Goal: Information Seeking & Learning: Understand process/instructions

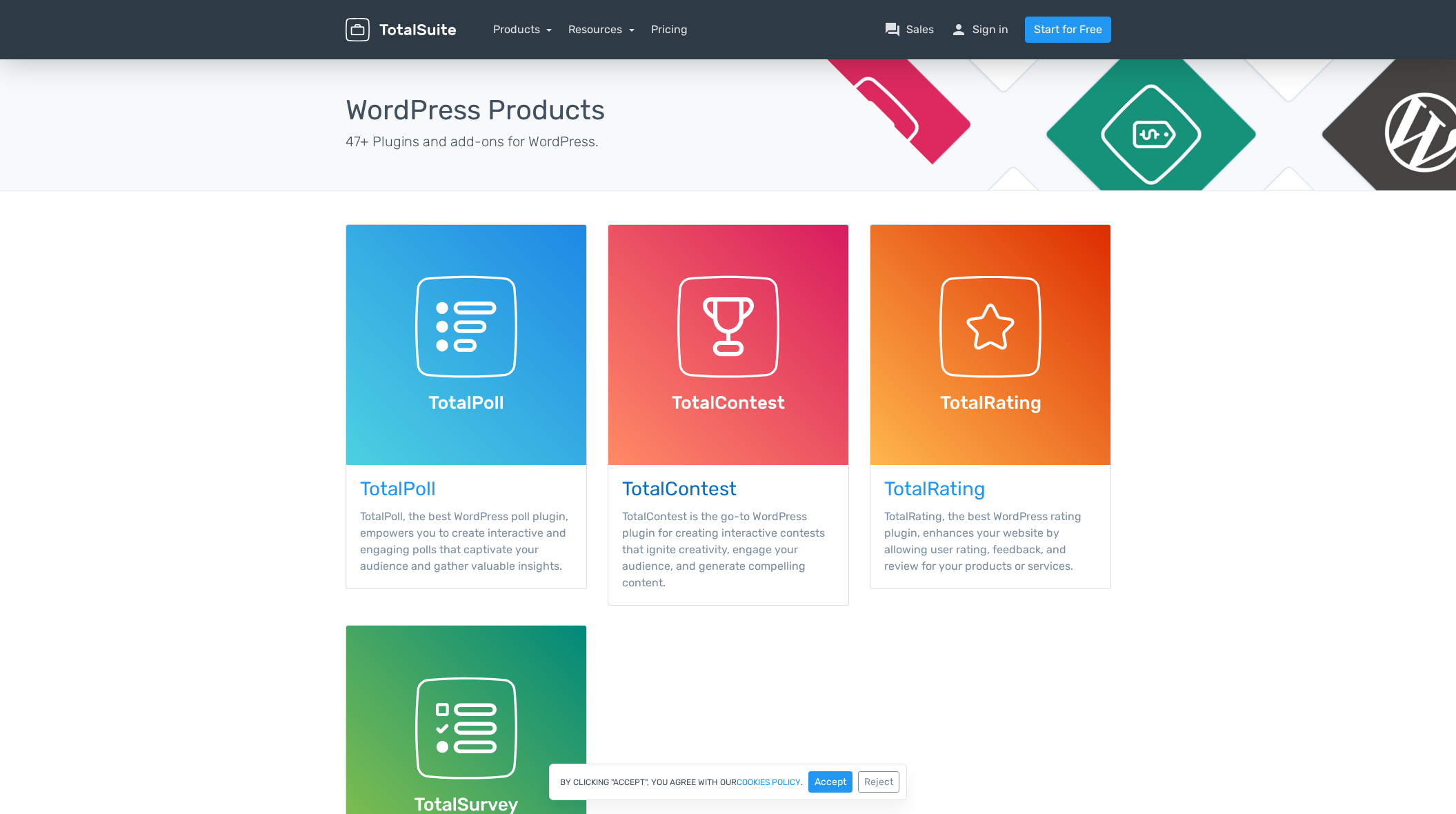
click at [698, 503] on div "TotalContest TotalContest is the go-to WordPress plugin for creating interactiv…" at bounding box center [728, 535] width 240 height 140
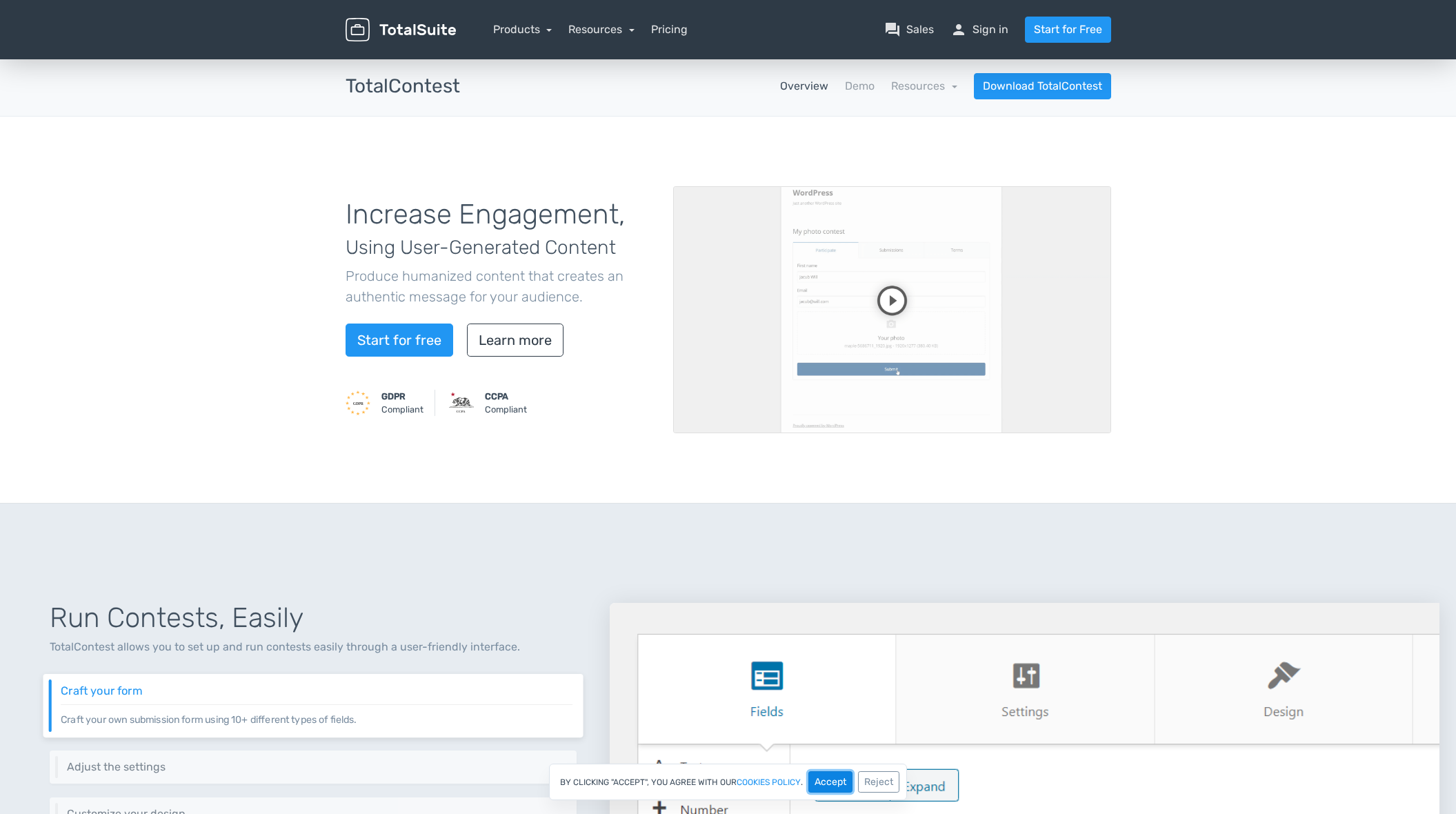
click at [827, 779] on button "Accept" at bounding box center [830, 782] width 44 height 22
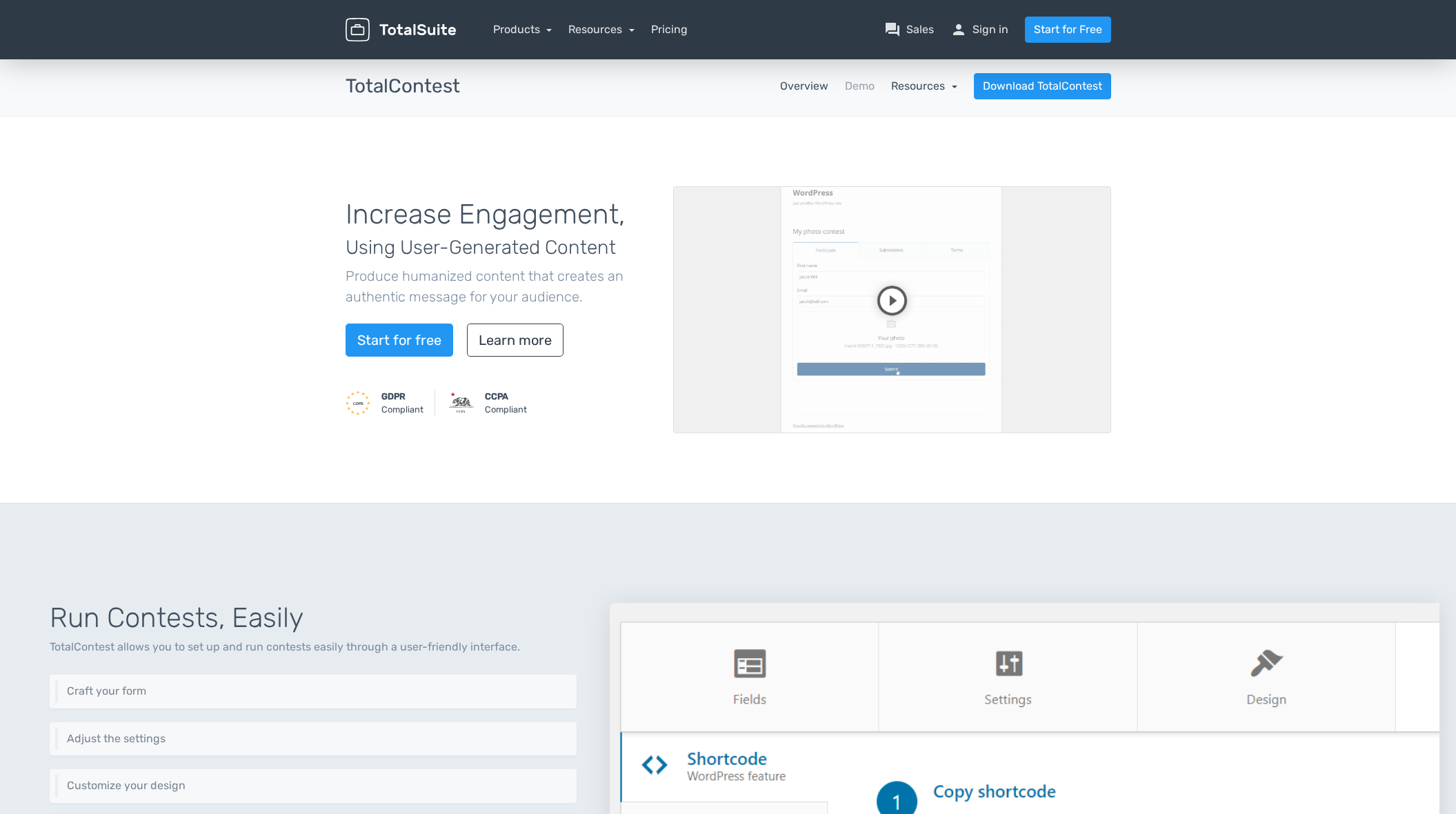
click at [907, 87] on link "Resources" at bounding box center [924, 85] width 66 height 13
click at [848, 89] on link "Demo" at bounding box center [860, 86] width 30 height 16
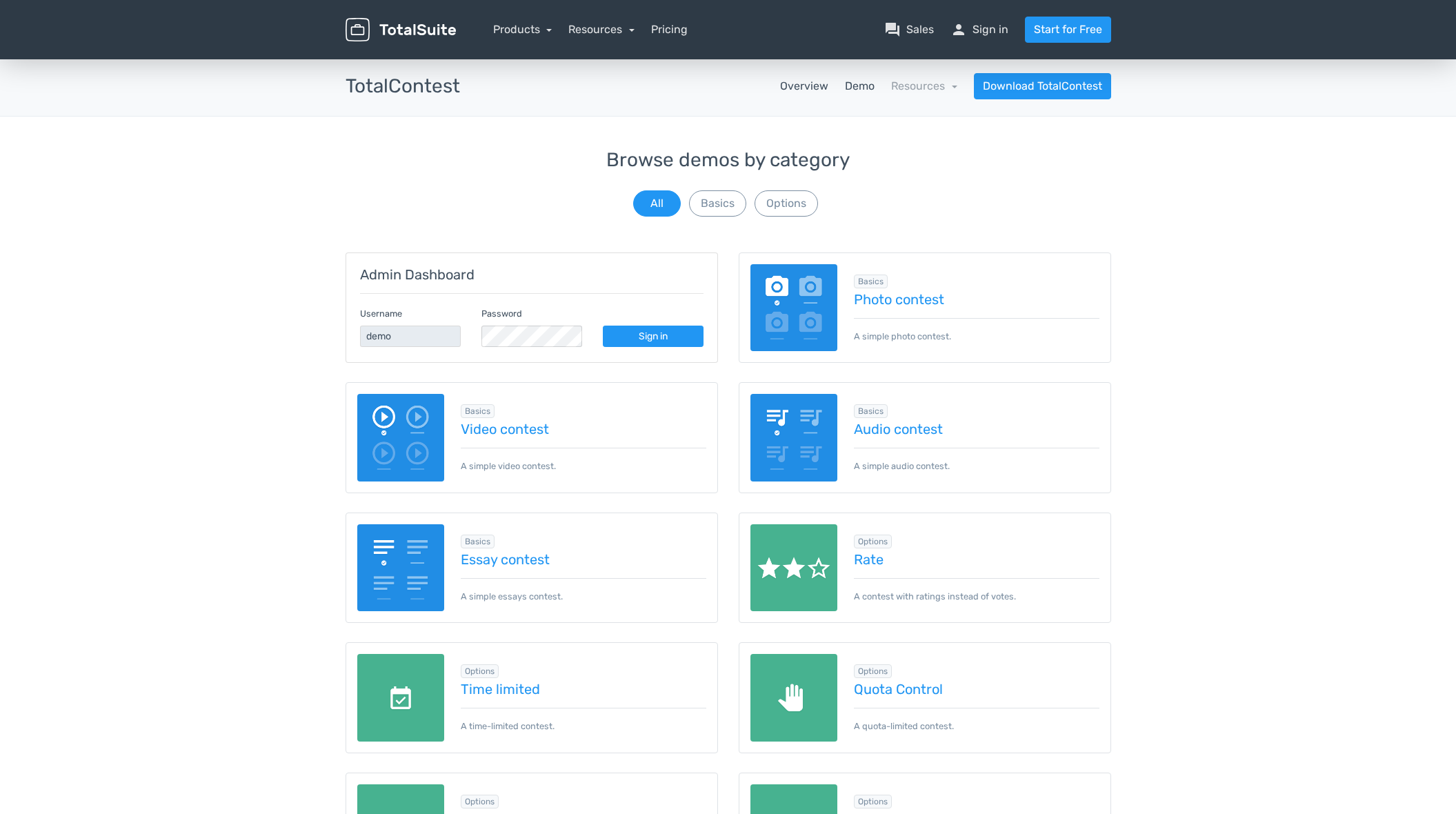
click at [803, 89] on link "Overview" at bounding box center [804, 86] width 49 height 16
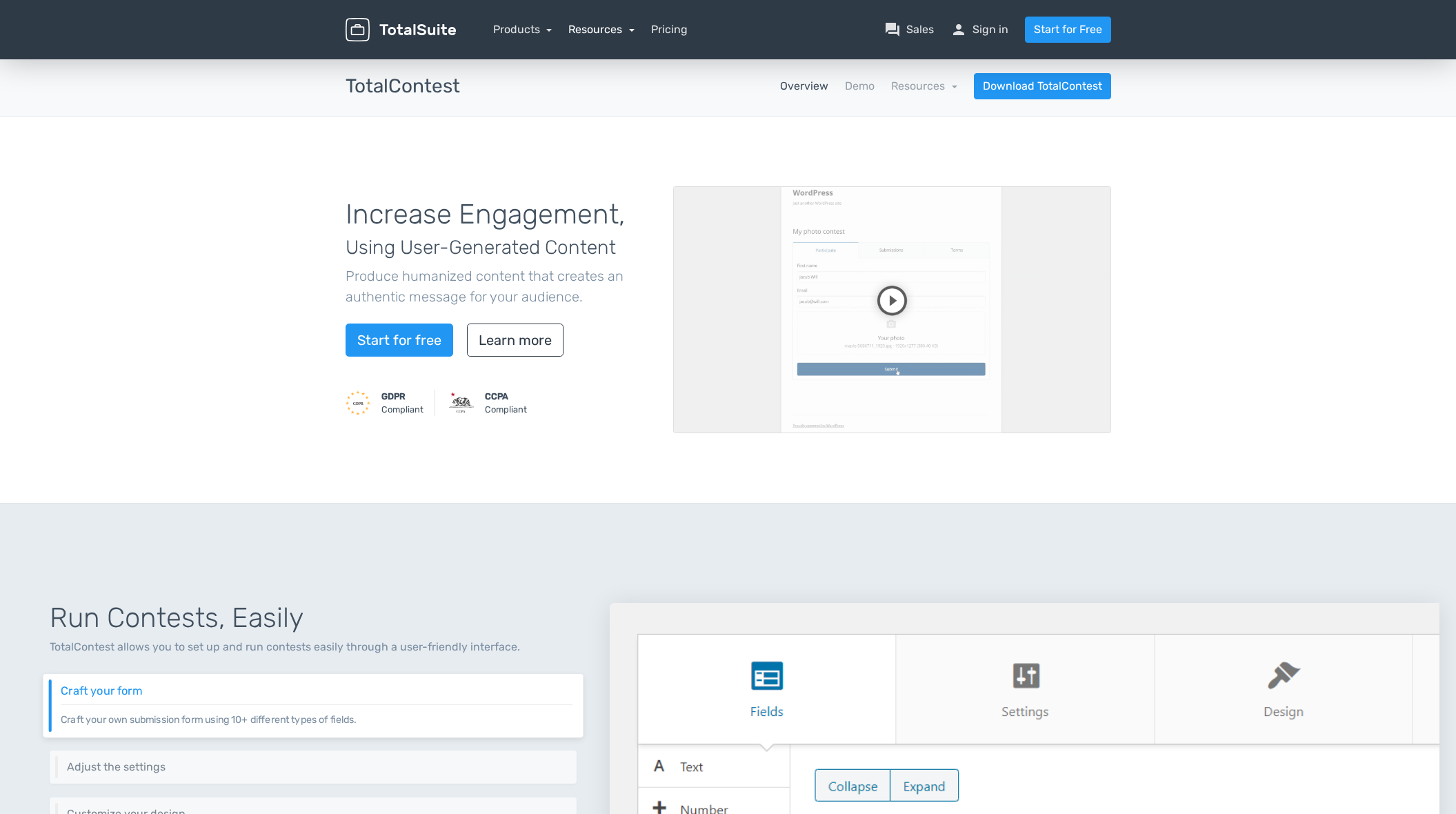
click at [600, 26] on link "Resources" at bounding box center [601, 29] width 66 height 13
click at [627, 106] on link "school Documentation" at bounding box center [641, 106] width 145 height 39
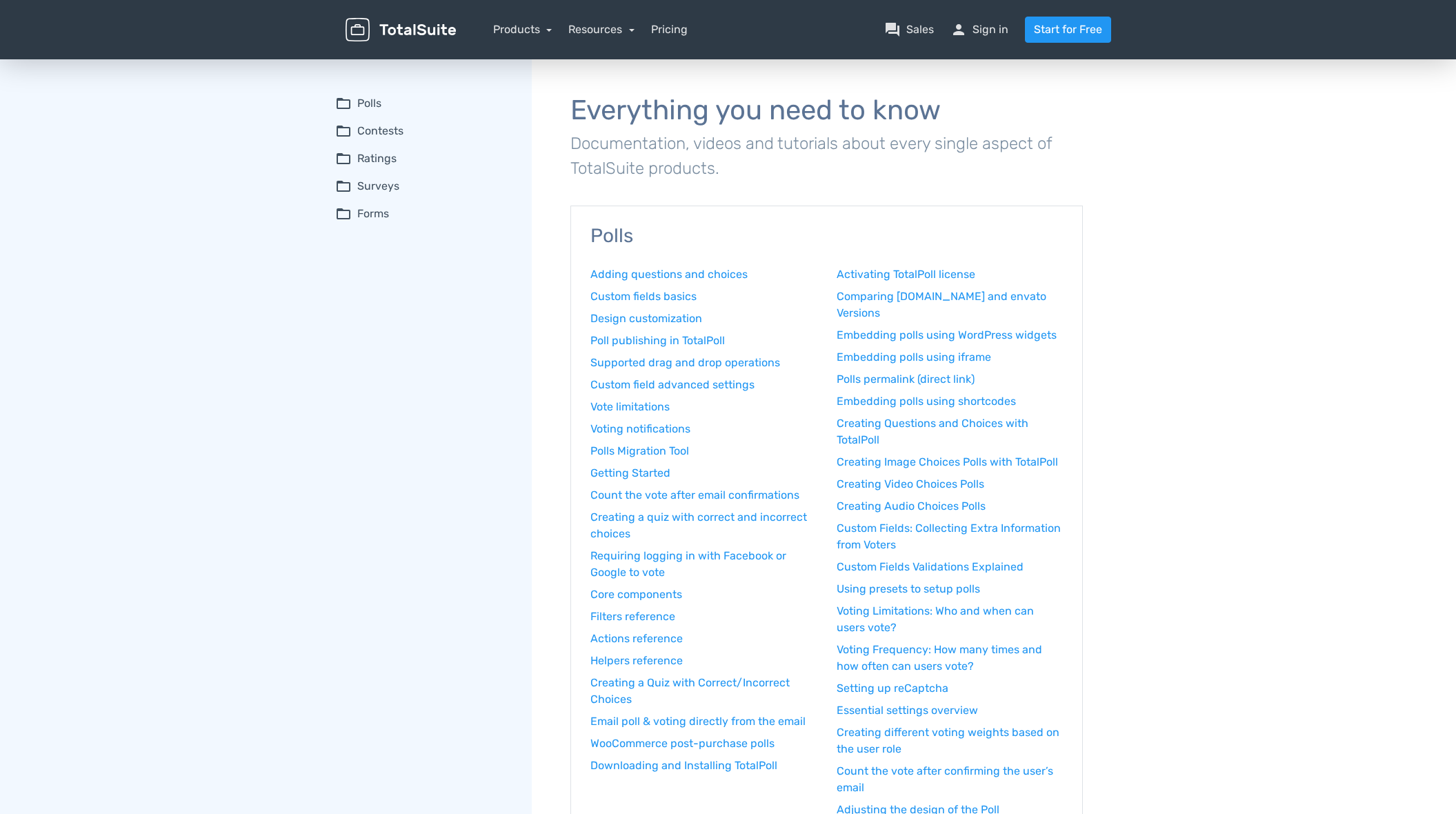
click at [371, 133] on summary "folder_open Contests" at bounding box center [423, 131] width 177 height 16
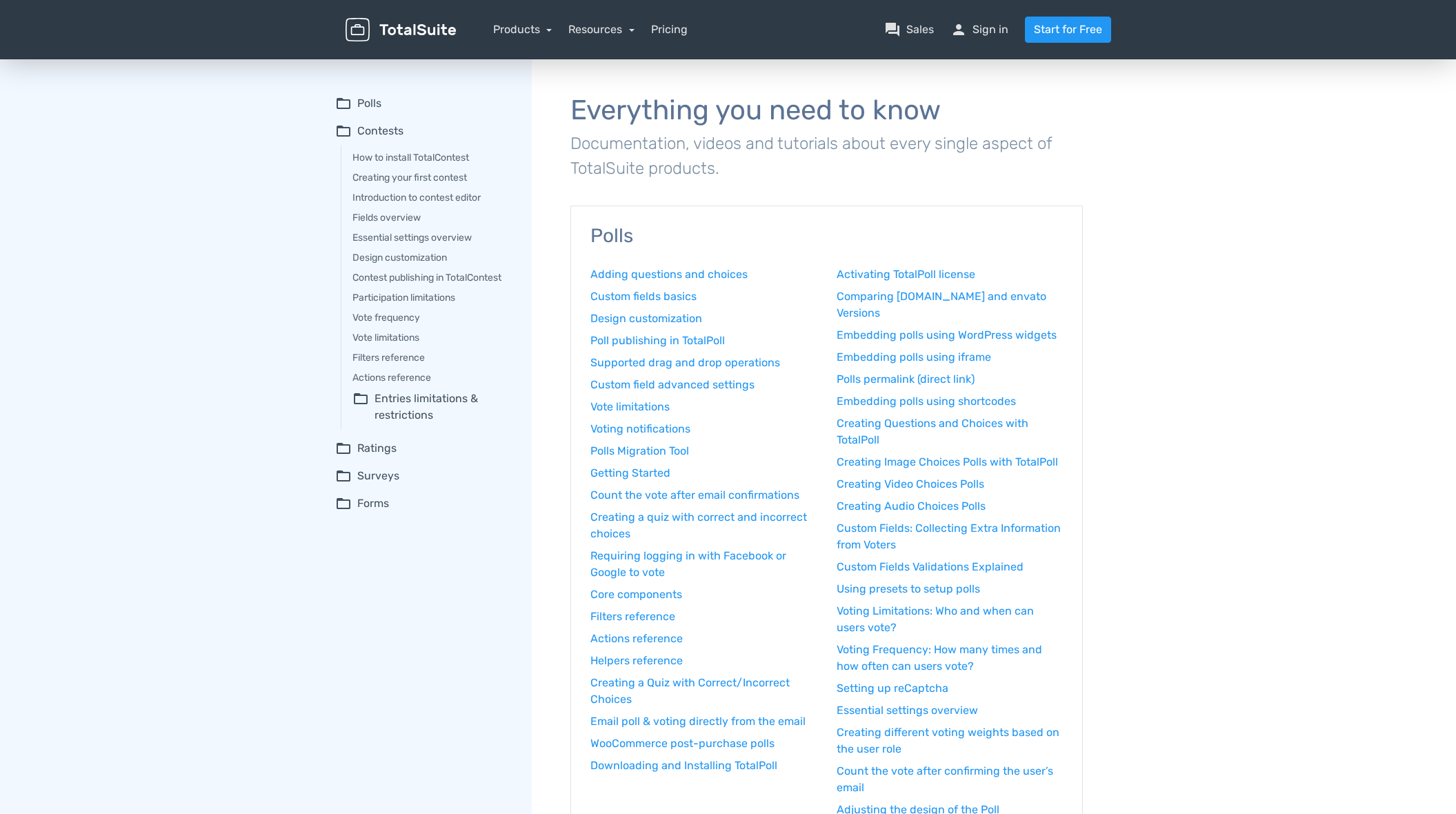
click at [387, 398] on summary "folder_open Entries limitations & restrictions" at bounding box center [432, 407] width 160 height 33
click at [380, 356] on link "Filters reference" at bounding box center [432, 358] width 160 height 15
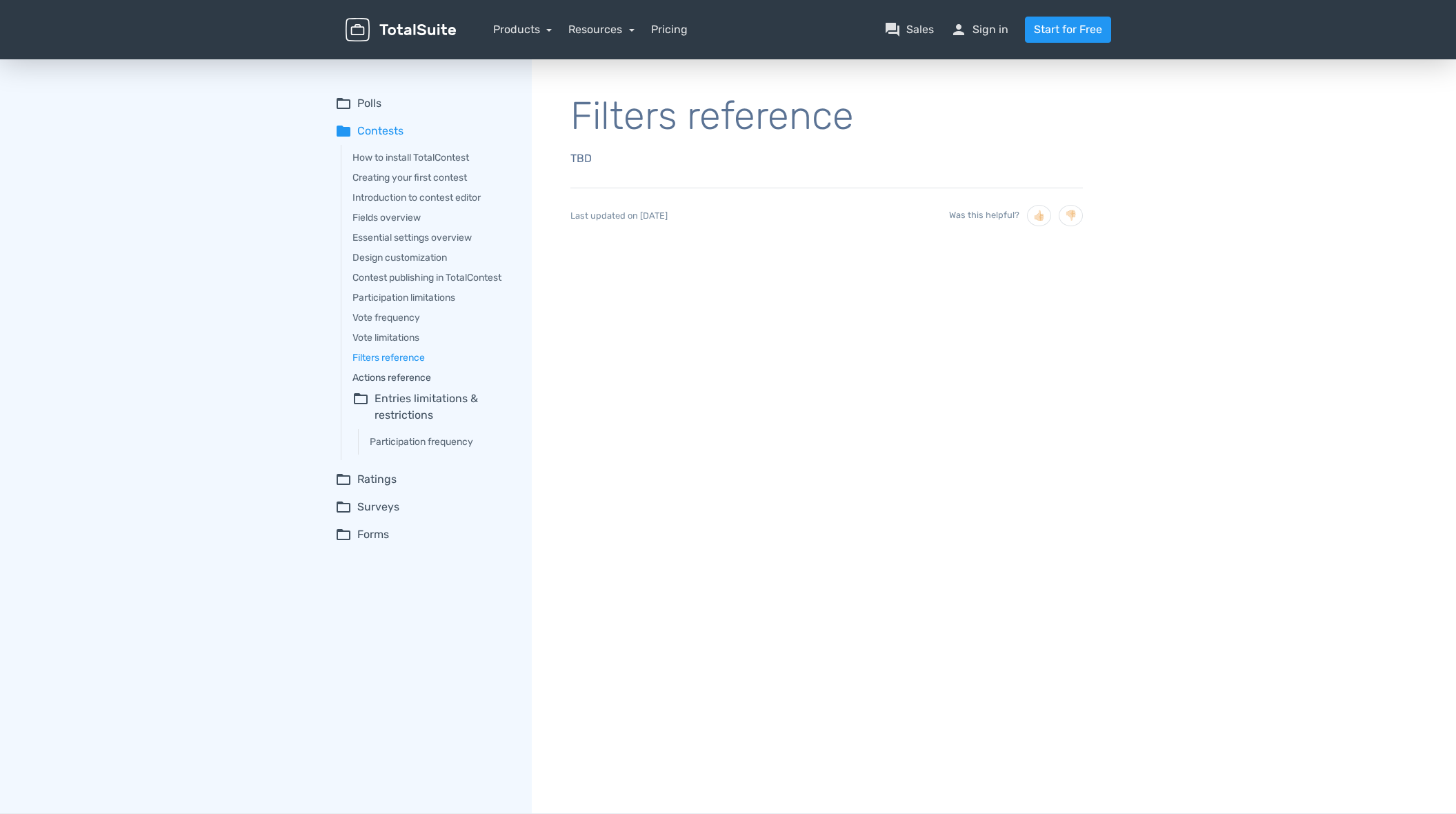
click at [407, 380] on link "Actions reference" at bounding box center [432, 377] width 160 height 15
click at [406, 284] on link "Contest publishing in TotalContest" at bounding box center [432, 278] width 160 height 15
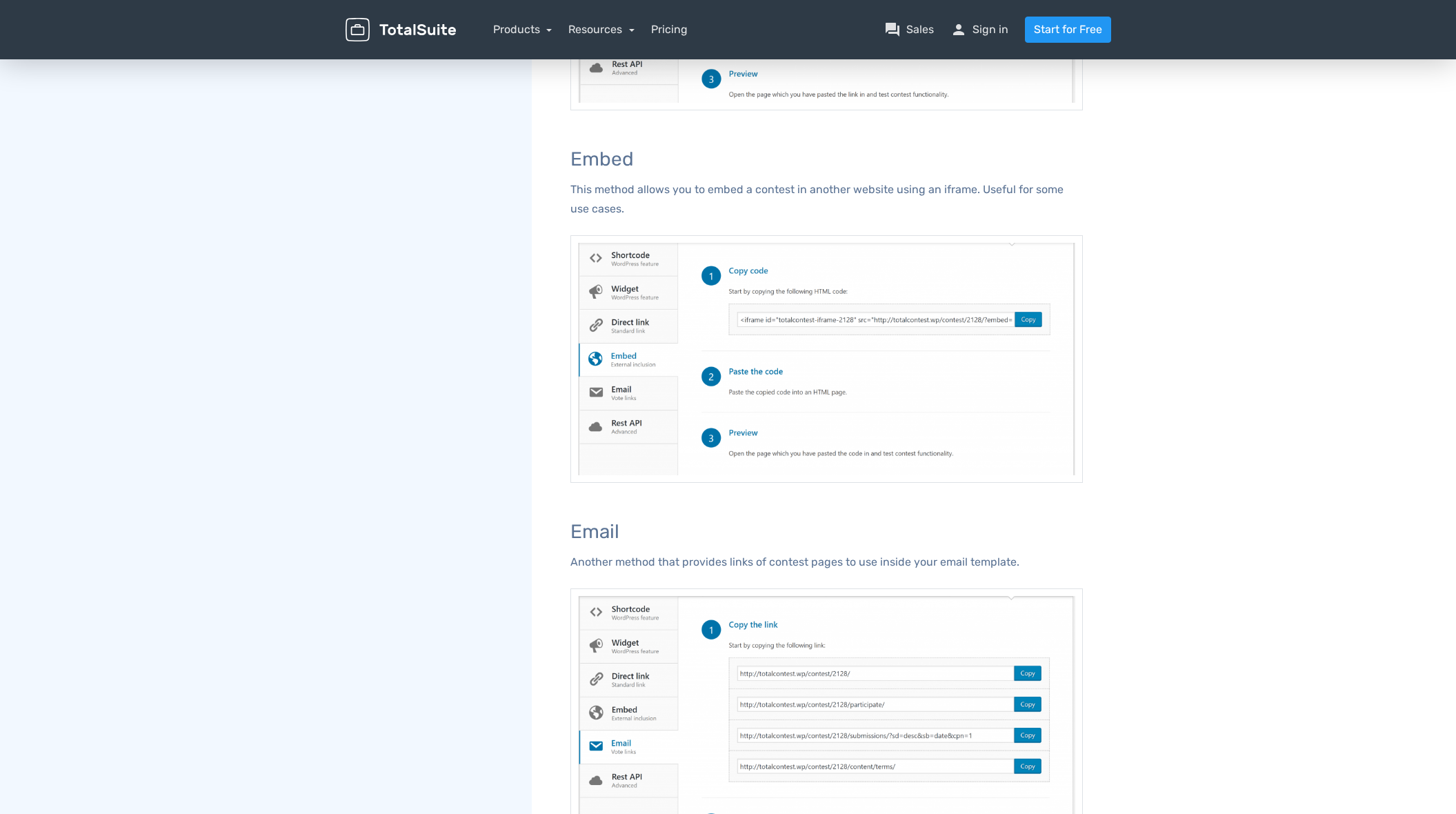
scroll to position [1080, 0]
